Goal: Task Accomplishment & Management: Manage account settings

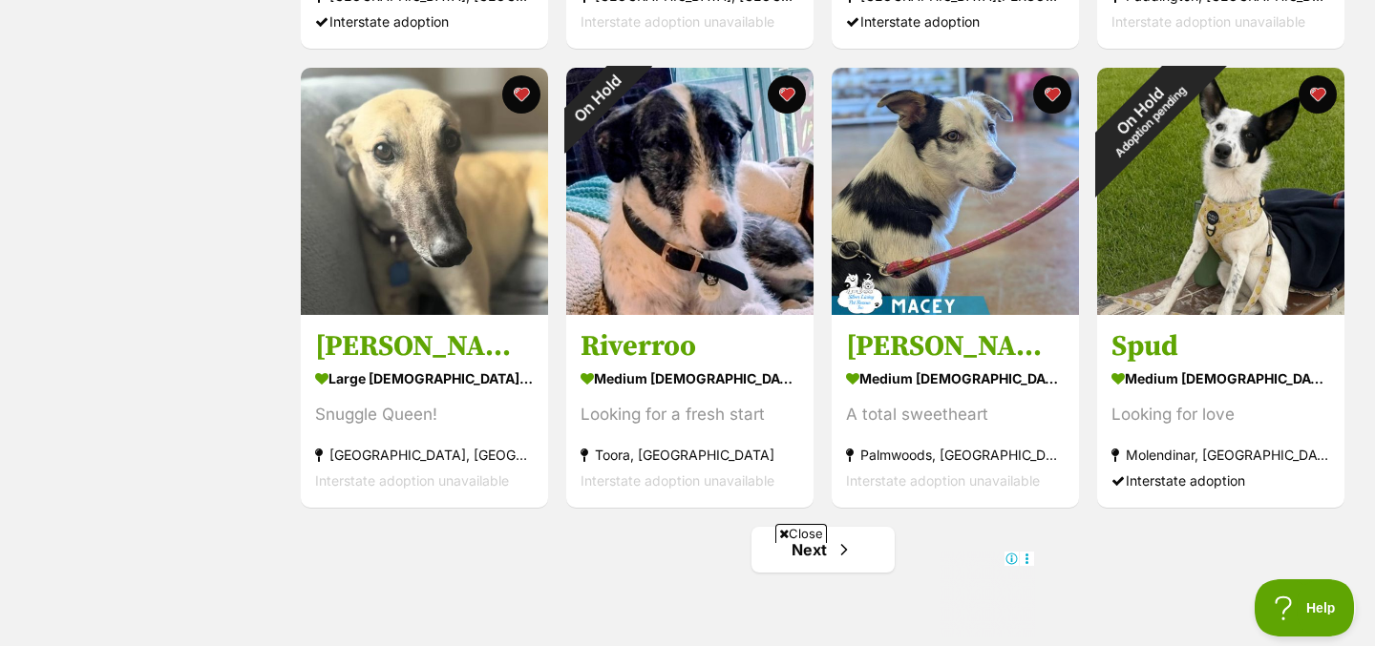
scroll to position [2491, 0]
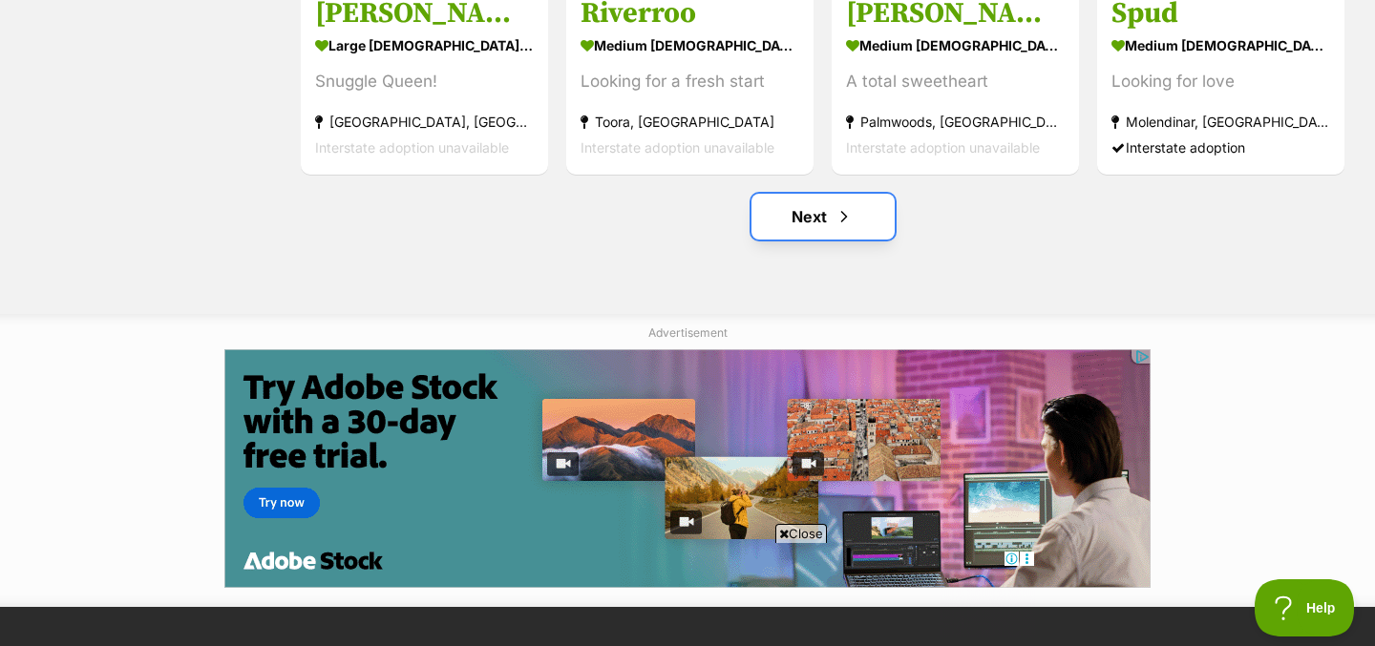
click at [807, 237] on link "Next" at bounding box center [822, 217] width 143 height 46
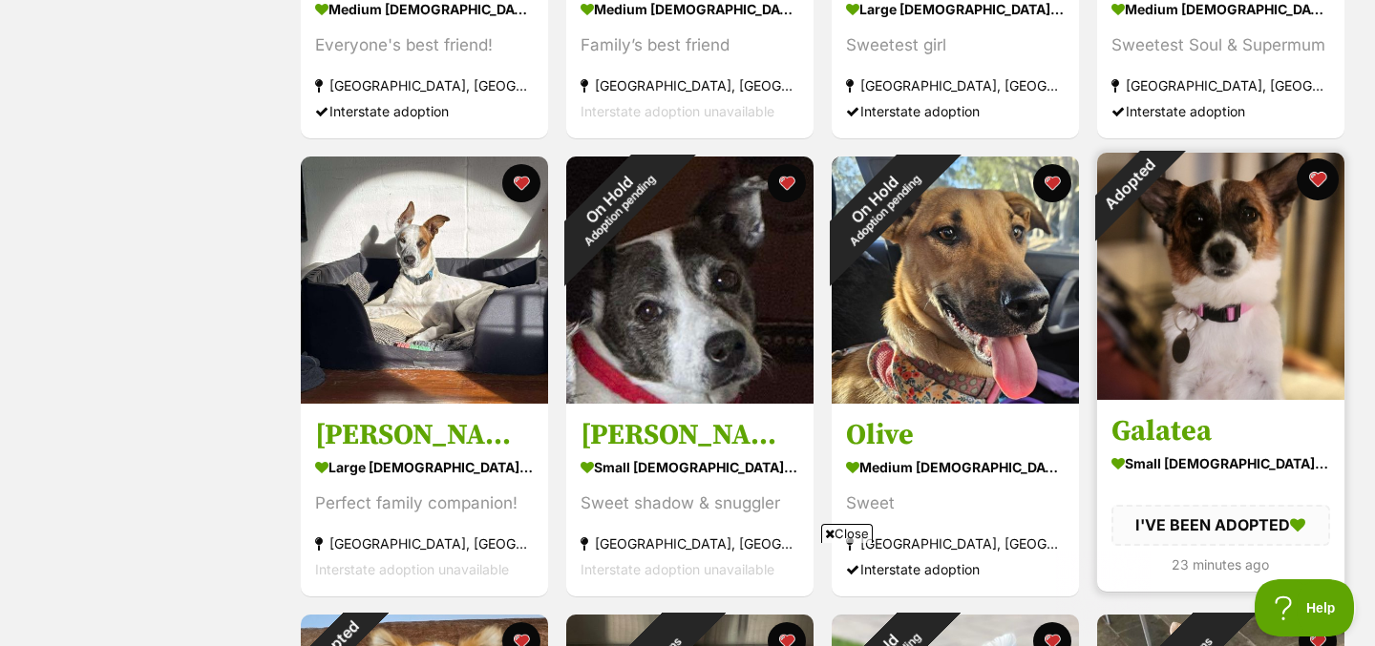
click at [1325, 179] on button "favourite" at bounding box center [1318, 179] width 42 height 42
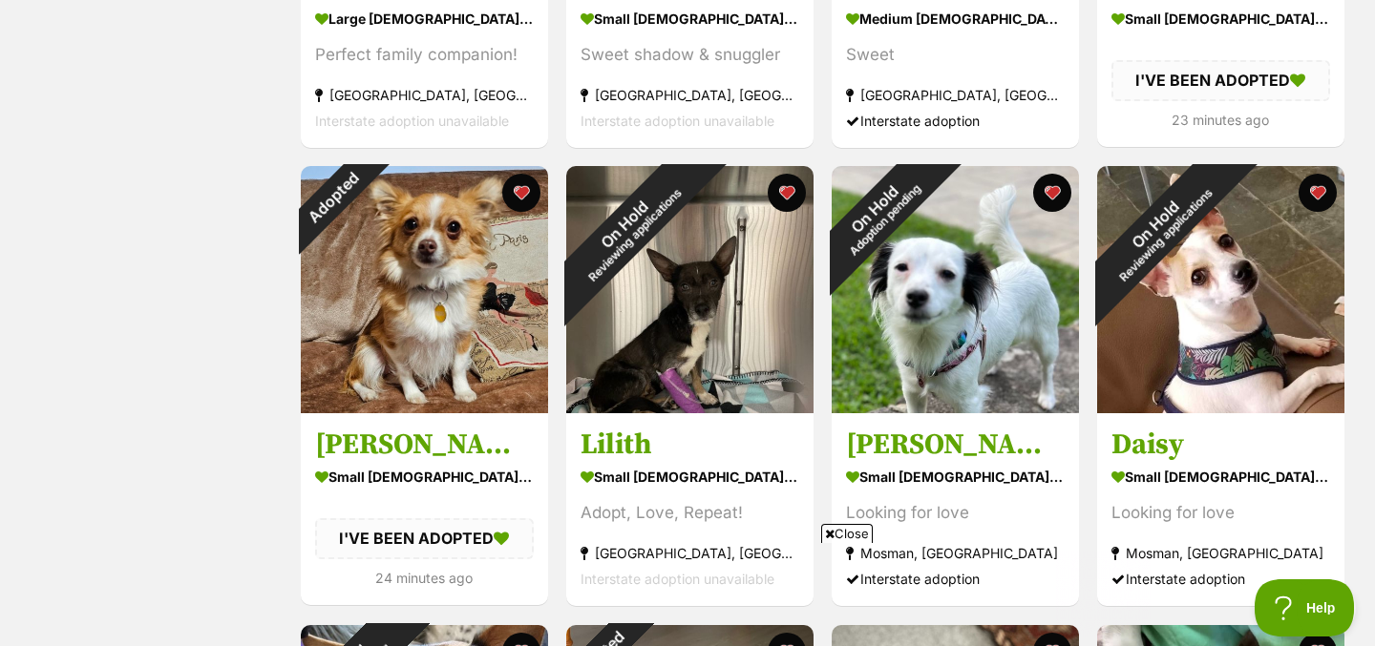
scroll to position [1644, 0]
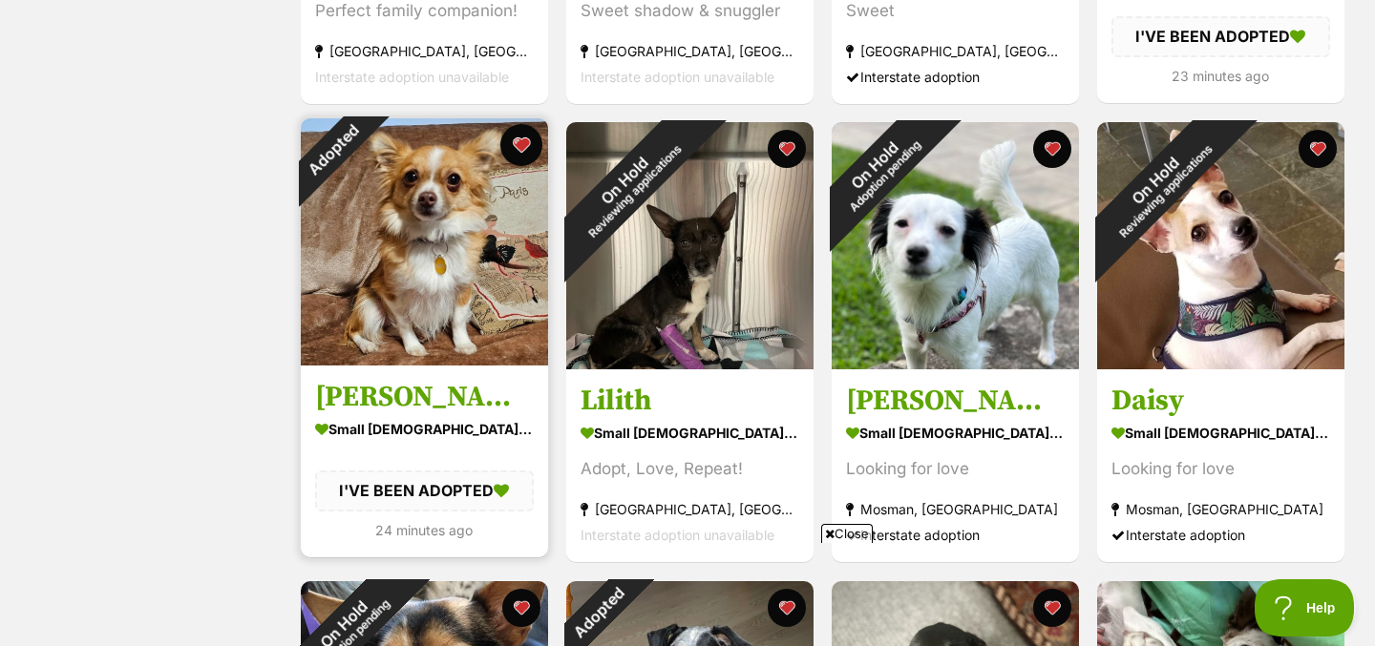
click at [516, 149] on button "favourite" at bounding box center [521, 145] width 42 height 42
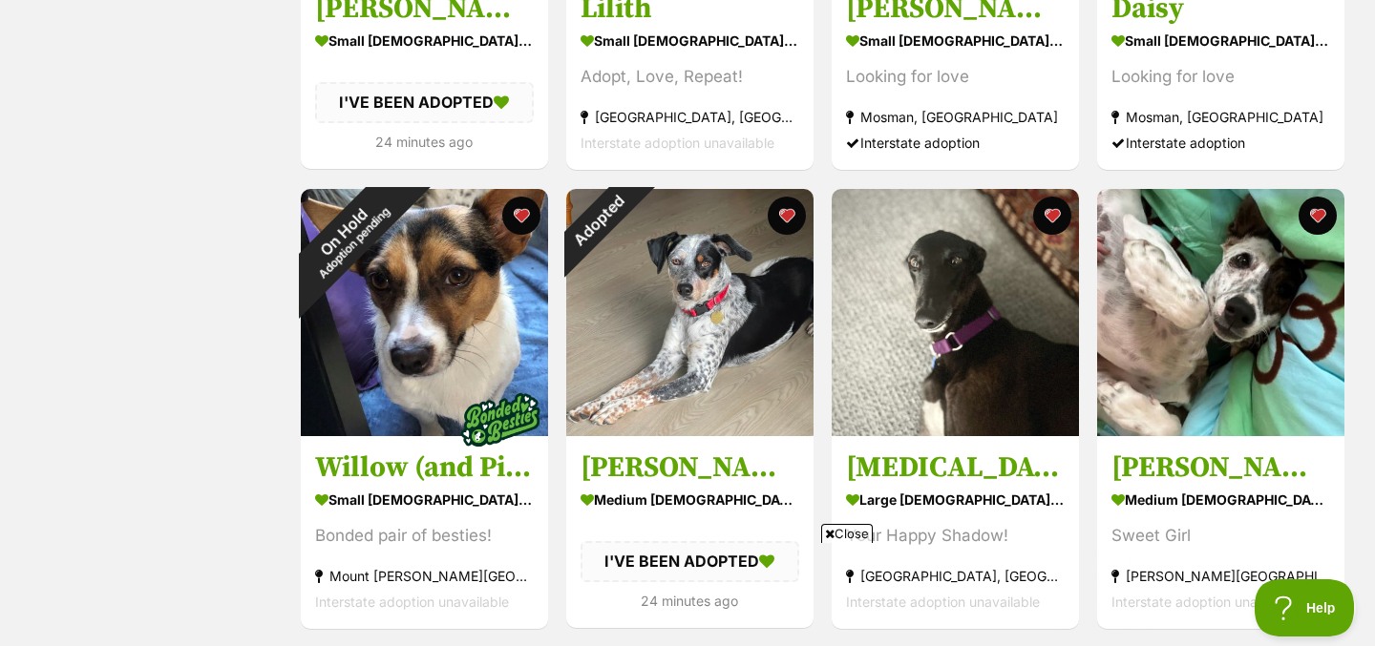
scroll to position [2139, 0]
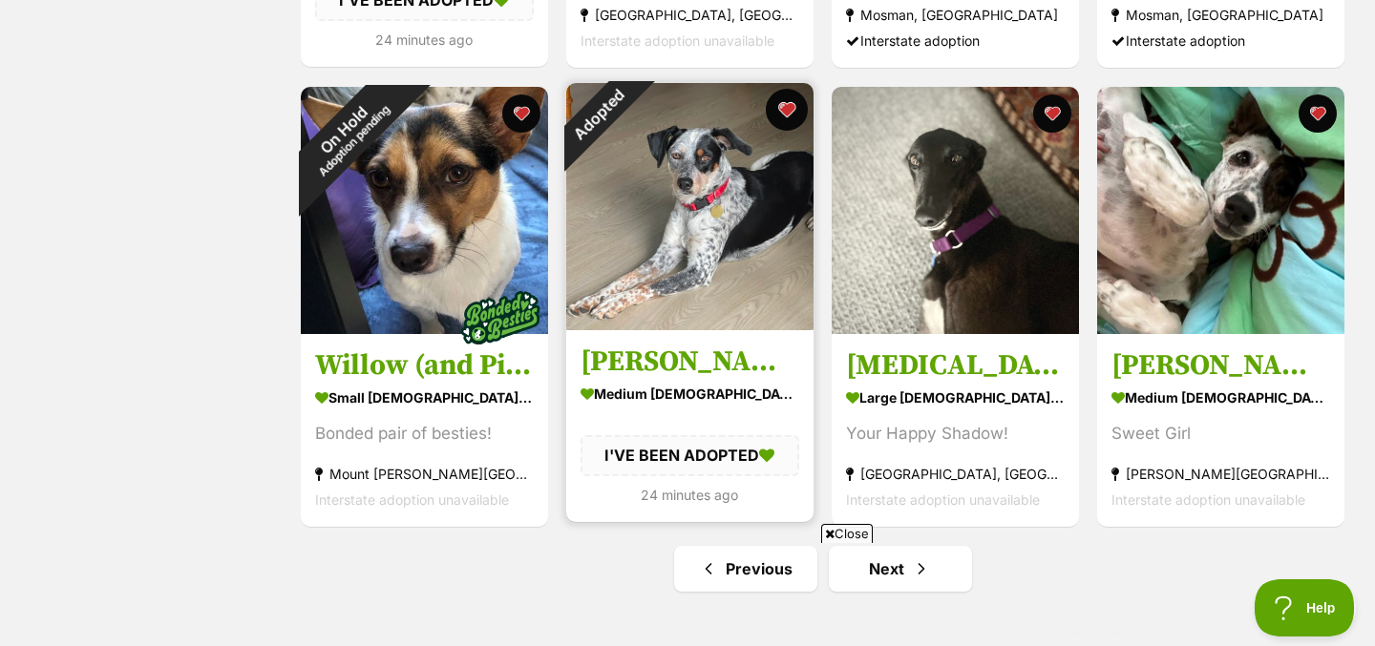
click at [790, 110] on button "favourite" at bounding box center [787, 110] width 42 height 42
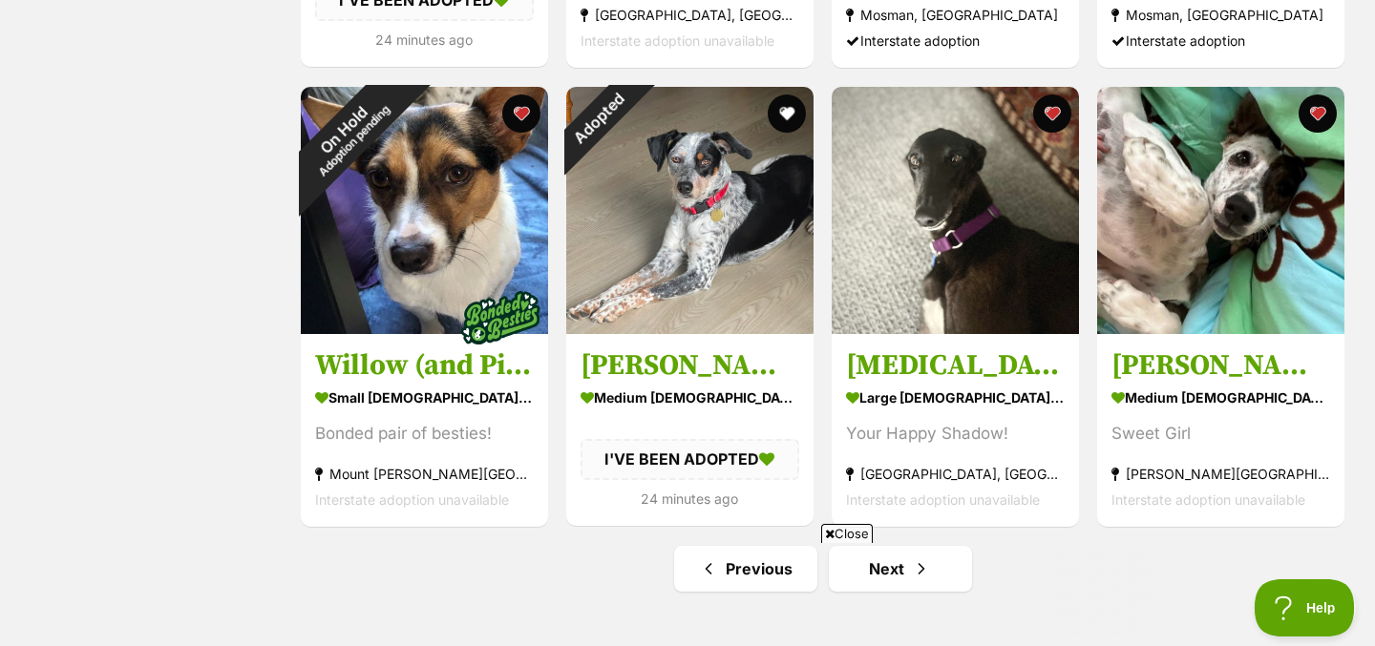
scroll to position [2618, 0]
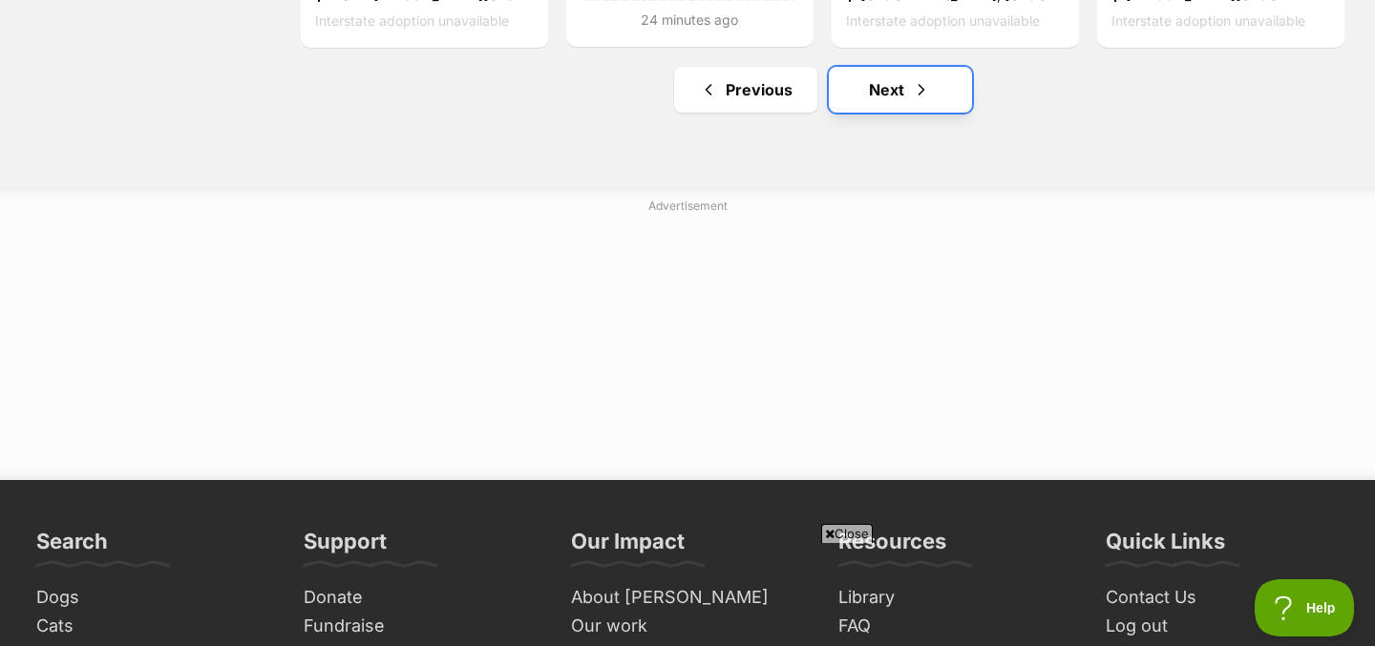
click at [914, 99] on span "Next page" at bounding box center [921, 89] width 19 height 23
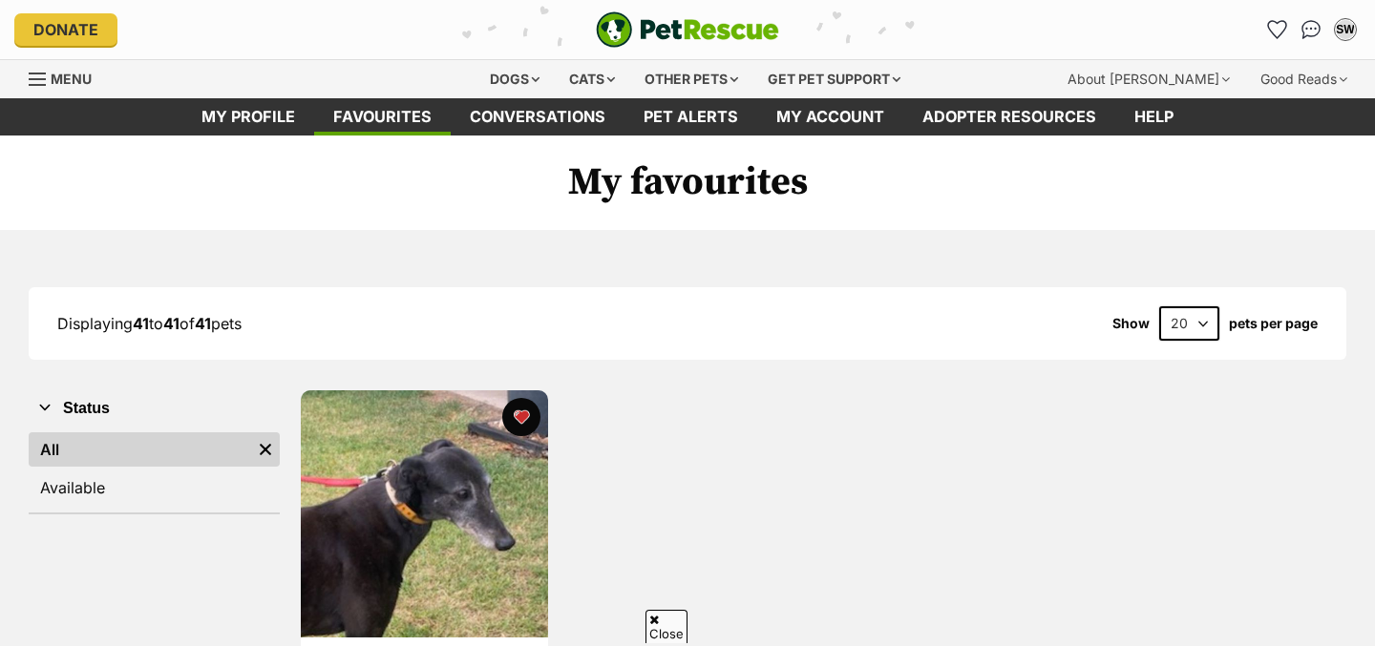
scroll to position [355, 0]
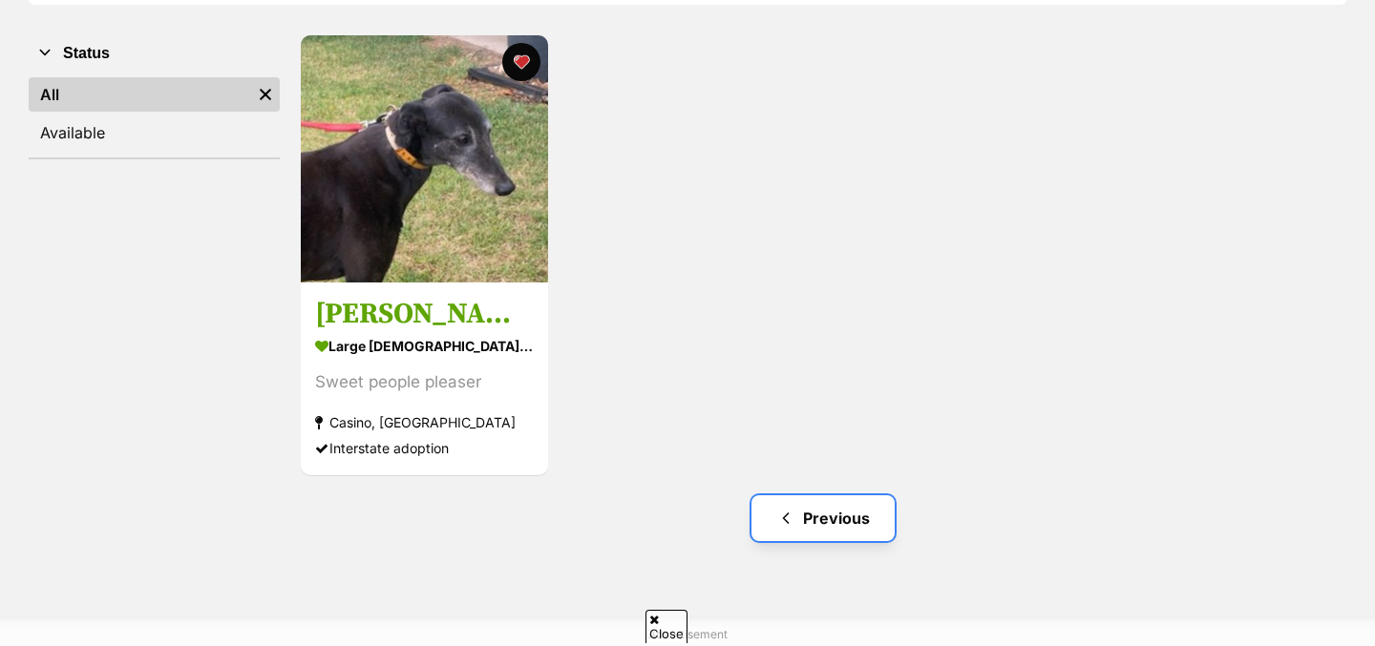
click at [780, 519] on span "Previous page" at bounding box center [785, 518] width 19 height 23
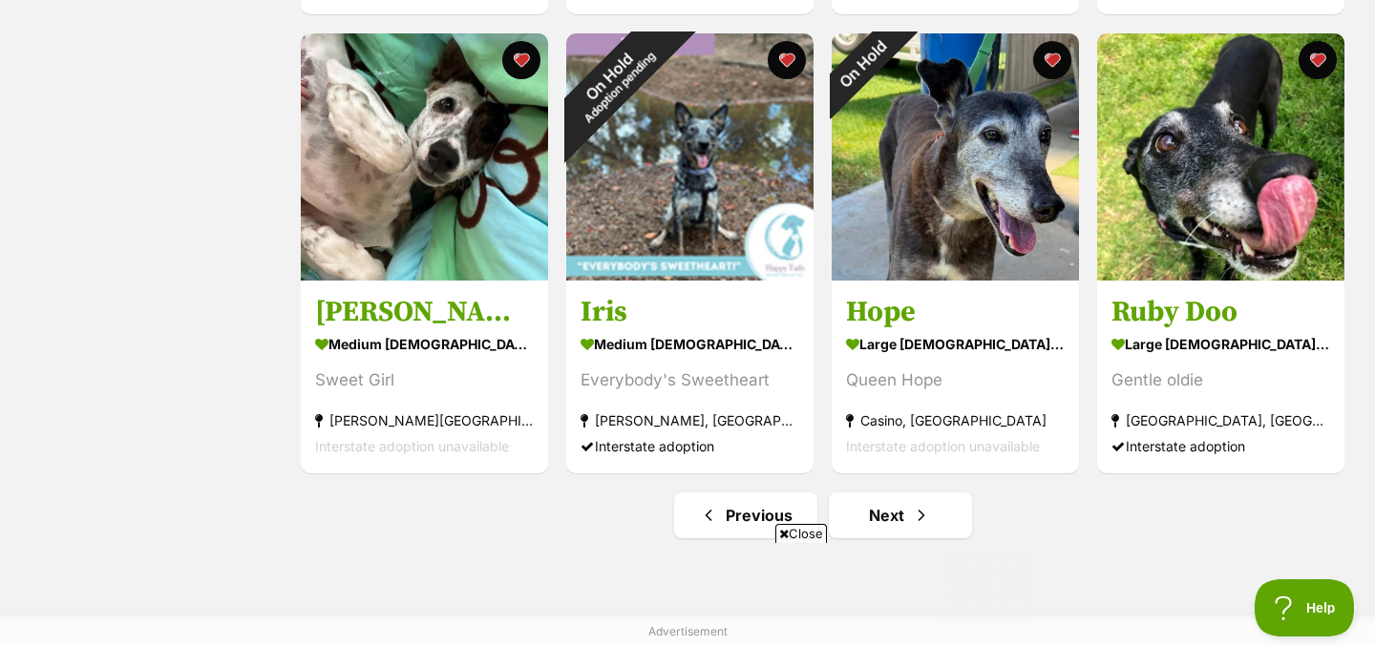
scroll to position [2409, 0]
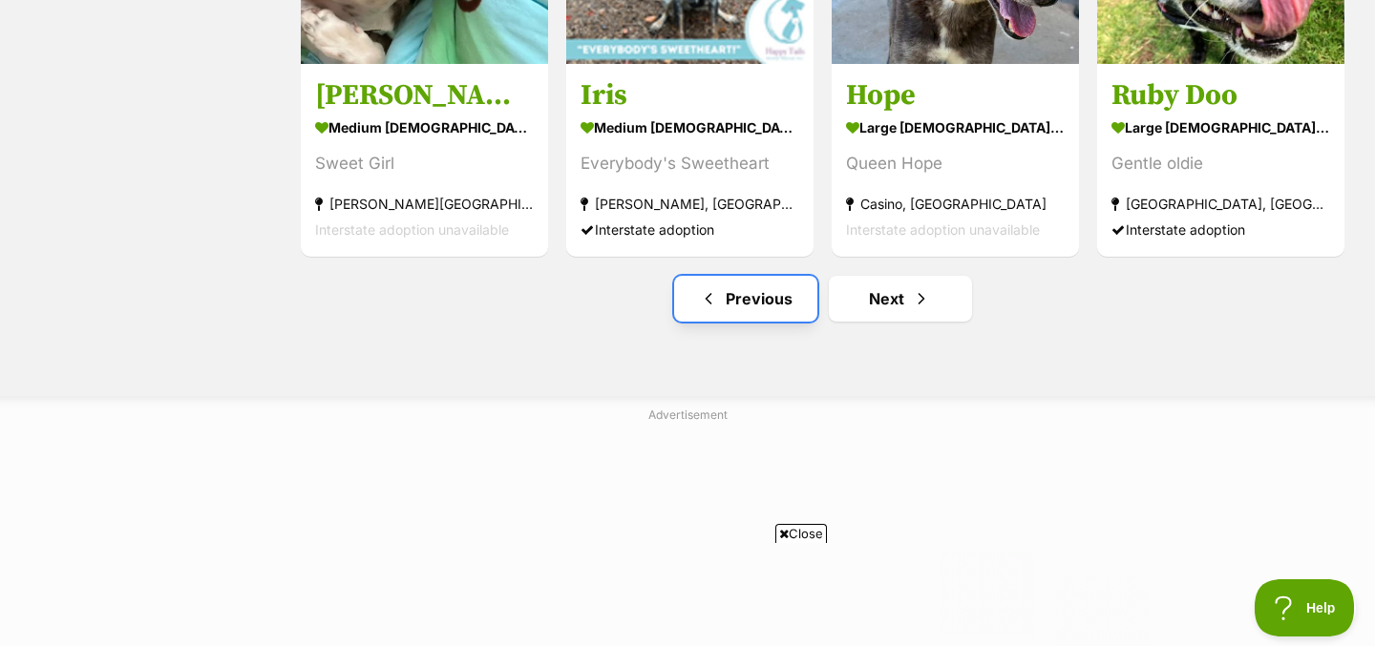
click at [743, 304] on link "Previous" at bounding box center [745, 299] width 143 height 46
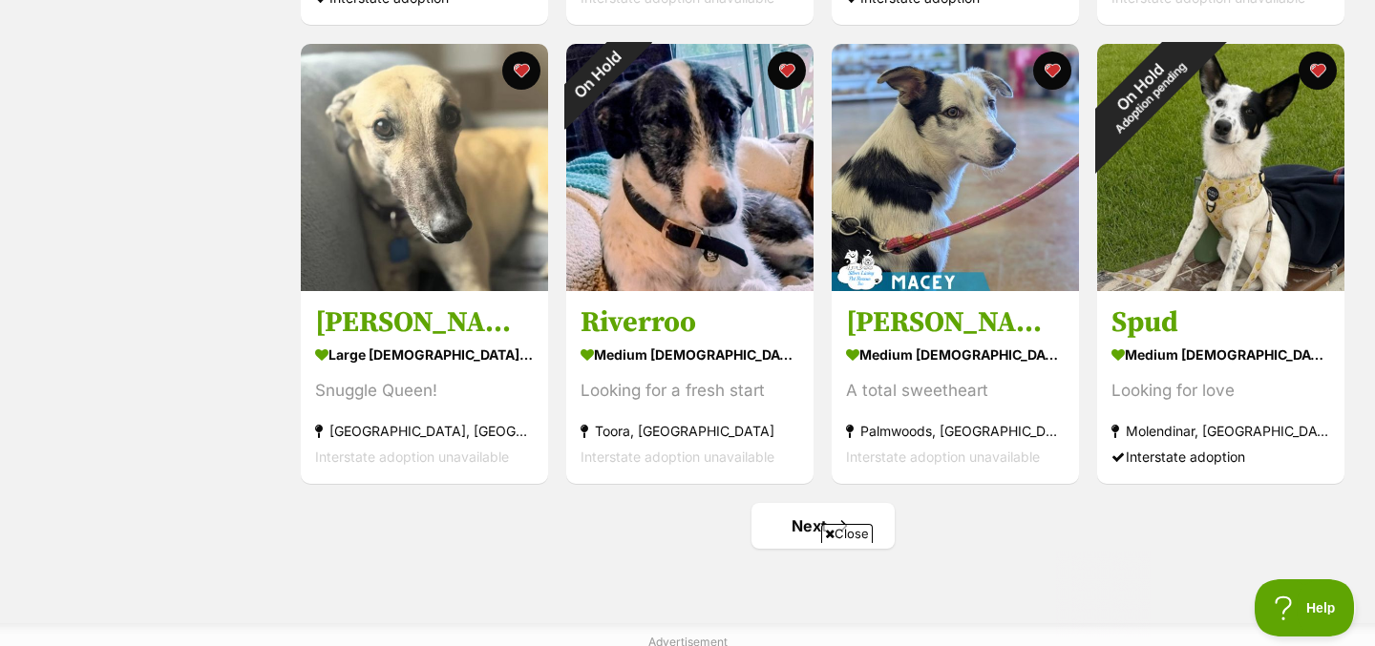
scroll to position [2583, 0]
